Goal: Task Accomplishment & Management: Use online tool/utility

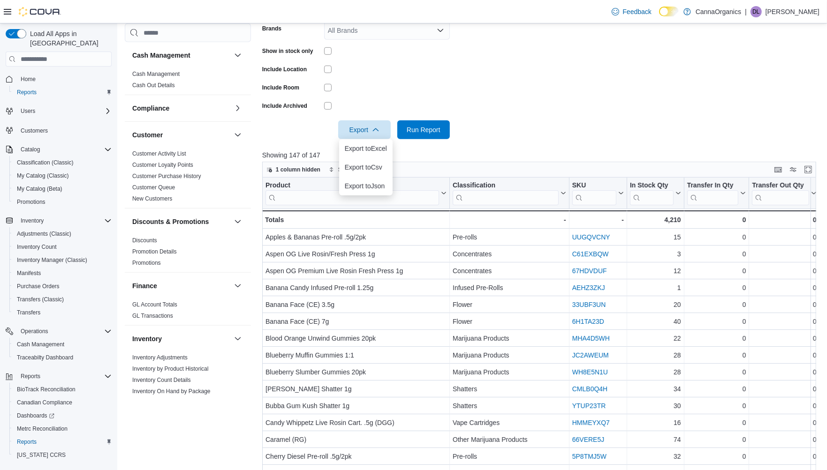
scroll to position [105, 0]
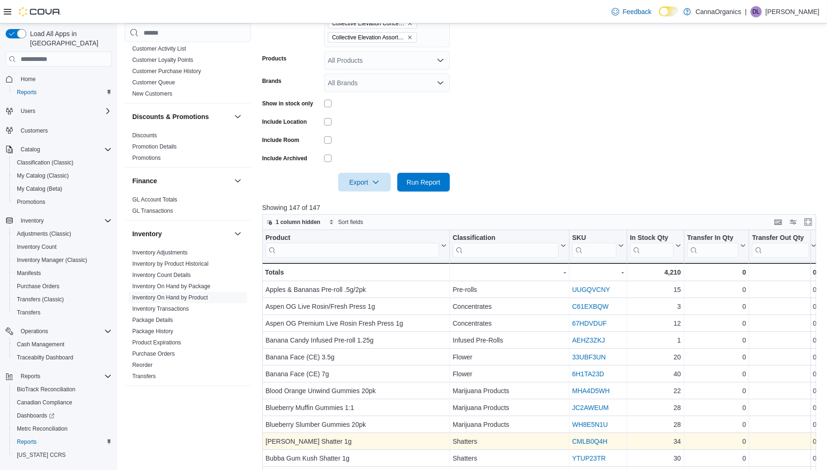
scroll to position [251, 0]
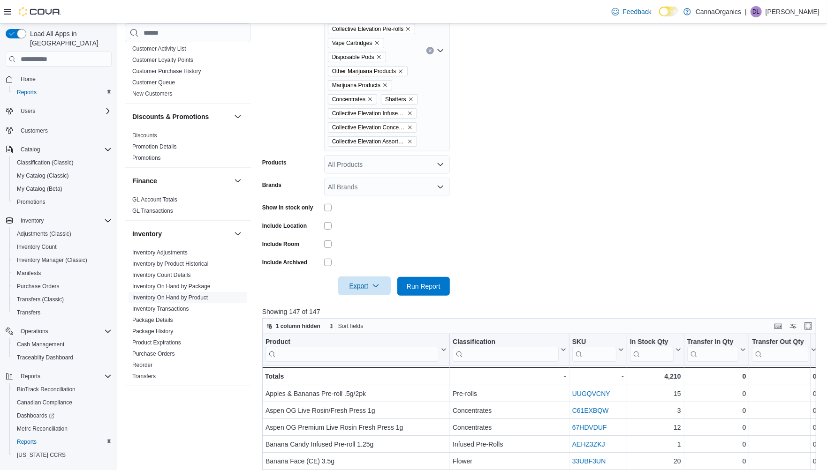
click at [362, 284] on span "Export" at bounding box center [364, 286] width 41 height 19
click at [366, 307] on span "Export to Excel" at bounding box center [366, 305] width 42 height 8
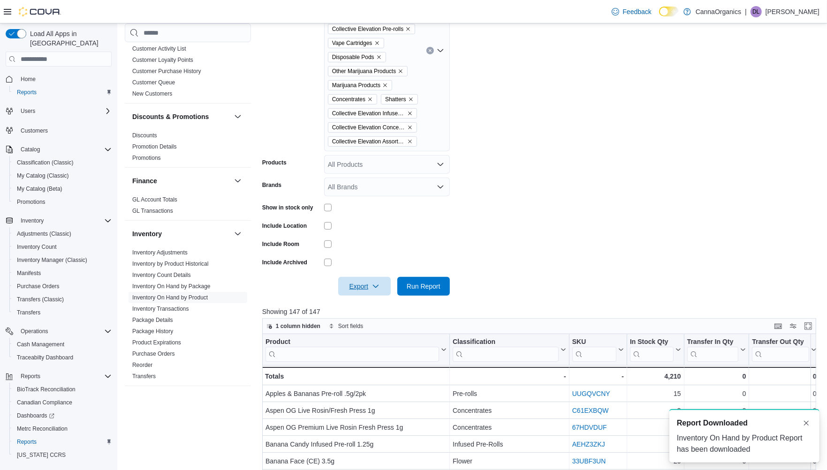
scroll to position [0, 0]
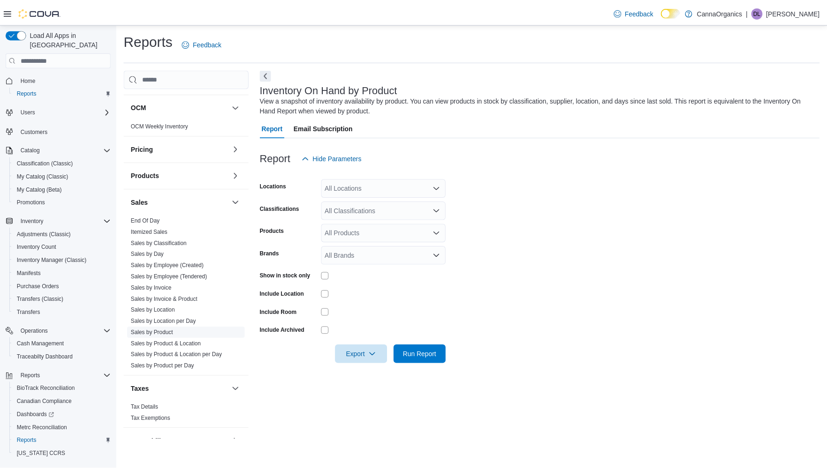
scroll to position [522, 0]
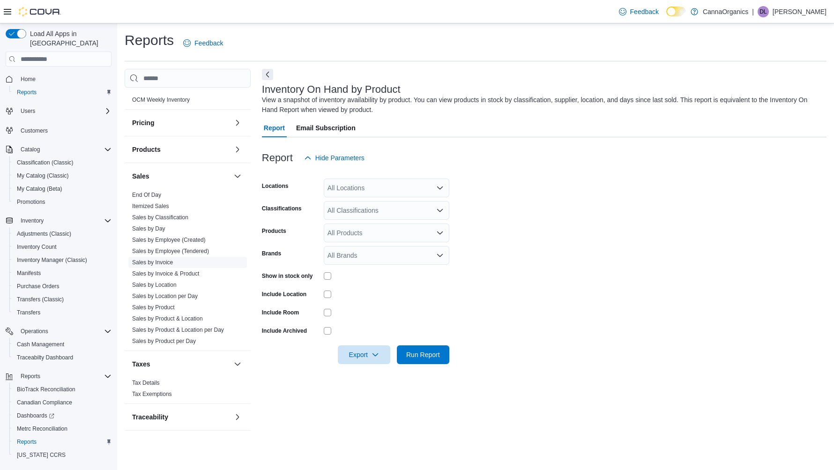
click at [158, 260] on link "Sales by Invoice" at bounding box center [152, 262] width 41 height 7
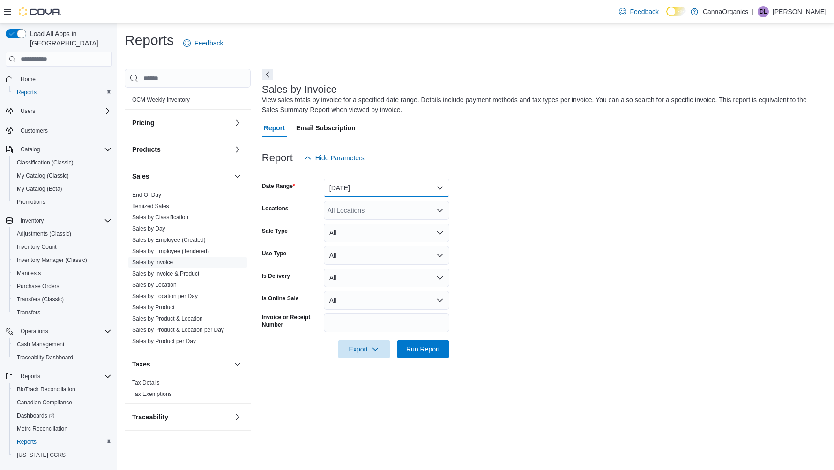
click at [371, 189] on button "Yesterday" at bounding box center [387, 188] width 126 height 19
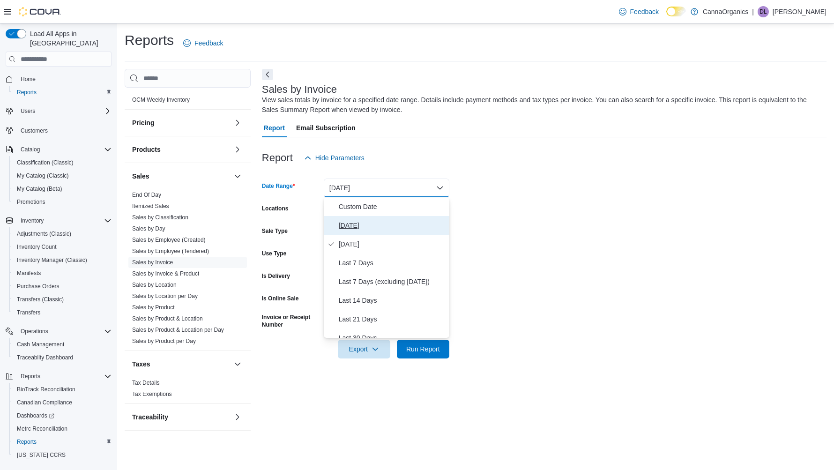
click at [349, 223] on span "Today" at bounding box center [392, 225] width 107 height 11
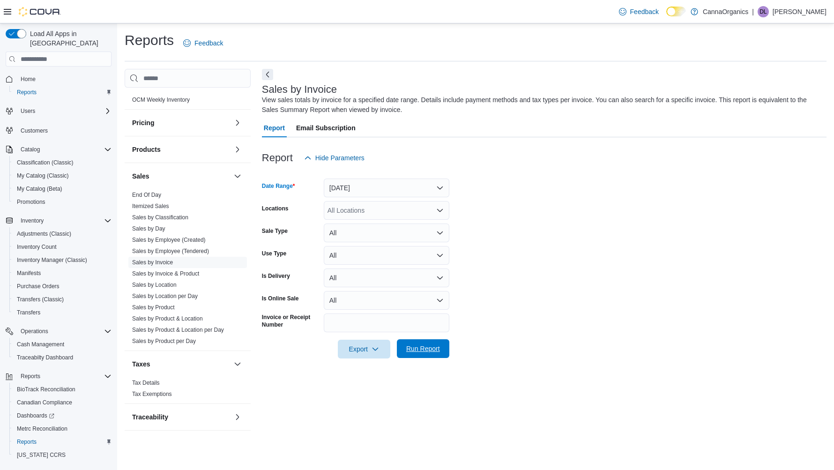
click at [421, 345] on span "Run Report" at bounding box center [423, 348] width 34 height 9
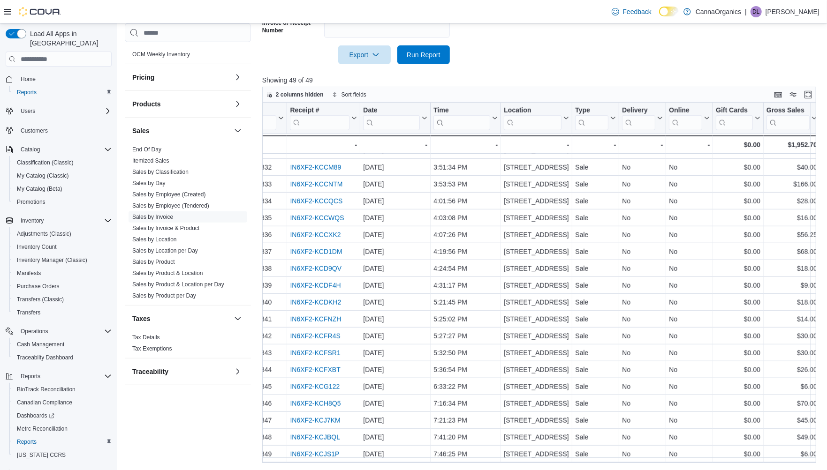
scroll to position [523, 0]
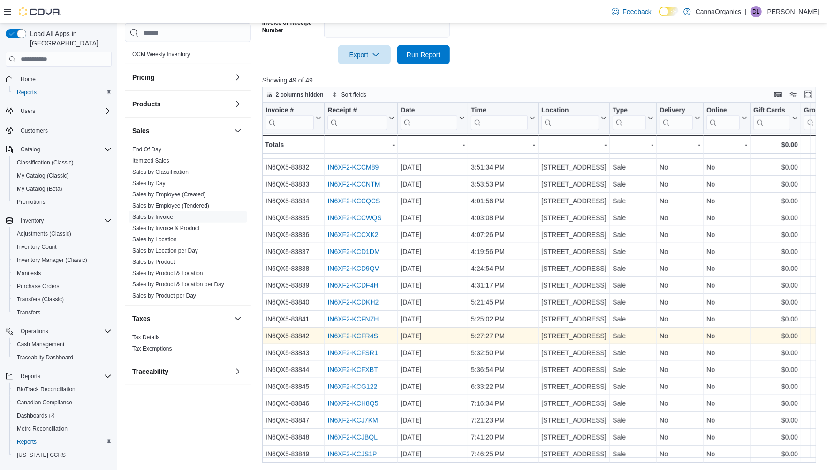
click at [350, 332] on link "IN6XF2-KCFR4S" at bounding box center [352, 336] width 50 height 8
